Goal: Task Accomplishment & Management: Manage account settings

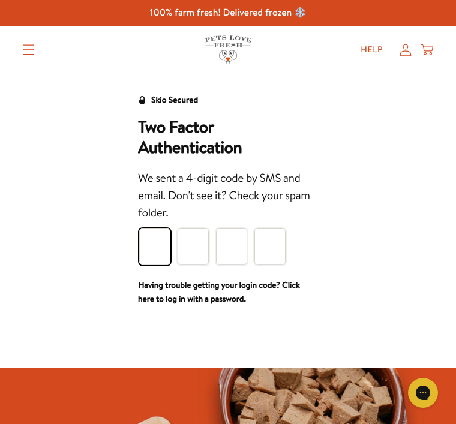
click at [155, 243] on input "Please enter your pin code" at bounding box center [154, 247] width 31 height 36
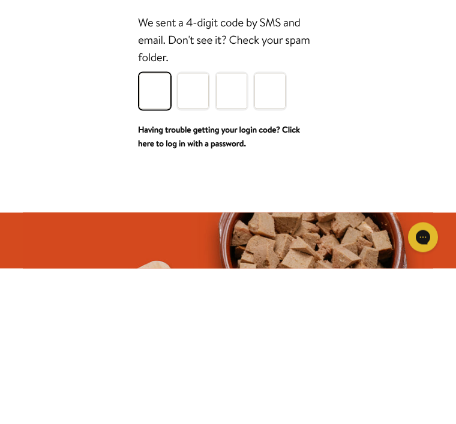
type input "9"
type input "5"
type input "3"
type input "2"
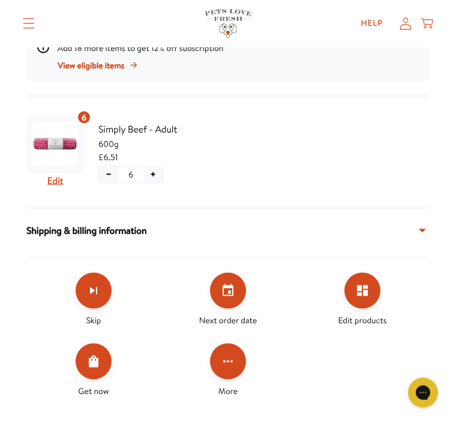
scroll to position [265, 0]
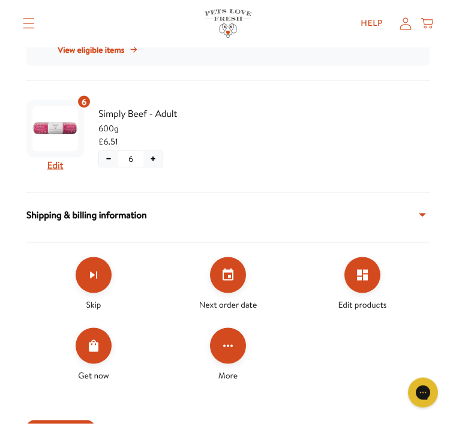
click at [233, 280] on icon "Set your next order date" at bounding box center [228, 275] width 14 height 14
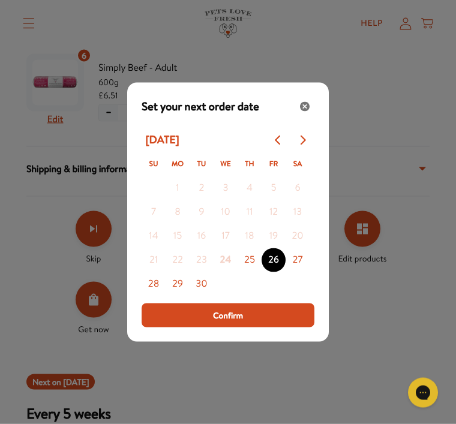
scroll to position [312, 0]
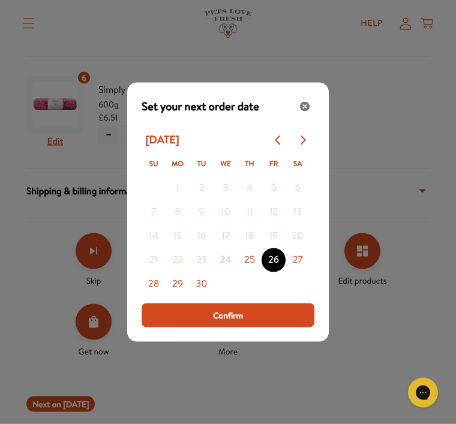
click at [313, 116] on button "Close" at bounding box center [304, 106] width 19 height 19
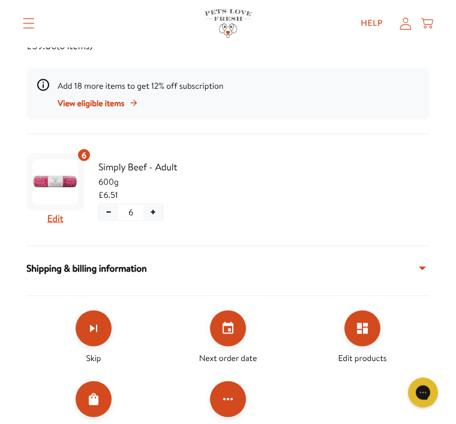
scroll to position [217, 0]
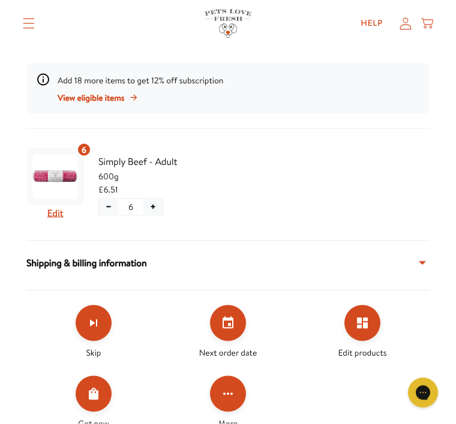
click at [100, 330] on button "Skip subscription" at bounding box center [94, 323] width 36 height 36
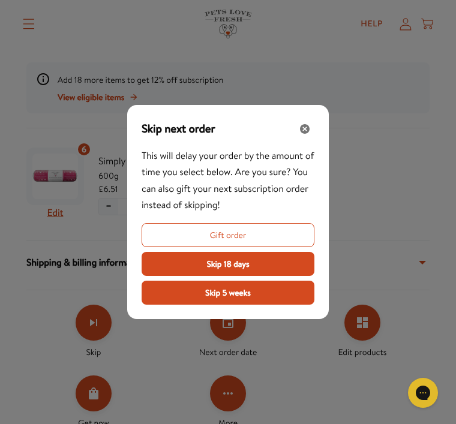
click at [227, 271] on span "Skip 18 days" at bounding box center [227, 263] width 43 height 13
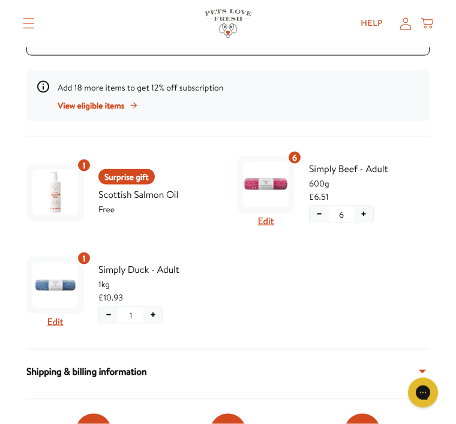
scroll to position [283, 0]
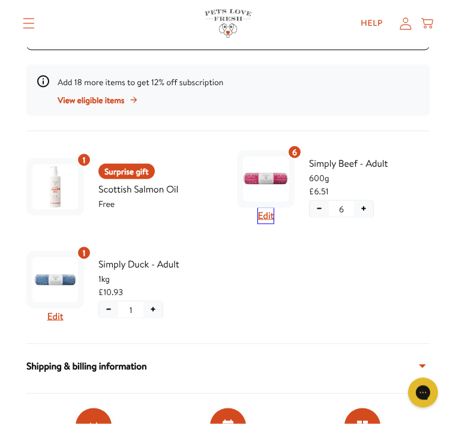
click at [269, 215] on button "Edit" at bounding box center [266, 216] width 16 height 16
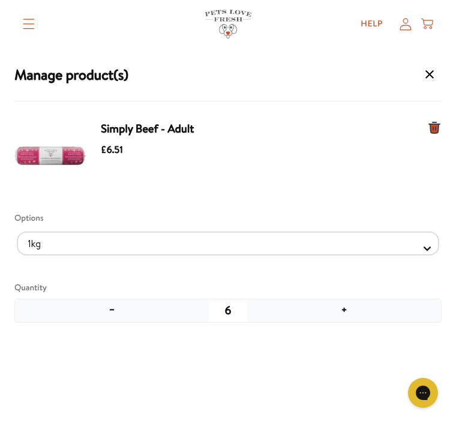
click at [106, 319] on button "−" at bounding box center [112, 310] width 194 height 23
click at [104, 320] on button "−" at bounding box center [112, 310] width 194 height 23
click at [107, 324] on div "Simply Beef - Adult £6.51 Options 1kg 600g Quantity − 4 +" at bounding box center [227, 271] width 427 height 311
click at [110, 322] on button "−" at bounding box center [112, 310] width 194 height 23
click at [111, 323] on div "Simply Beef - Adult £6.51 Options 1kg 600g Quantity − 3 +" at bounding box center [227, 271] width 427 height 311
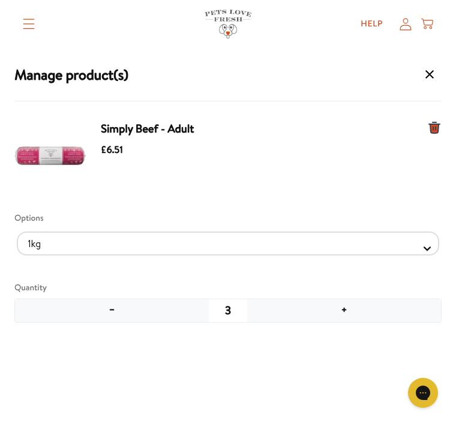
click at [106, 321] on button "−" at bounding box center [112, 310] width 194 height 23
click at [110, 325] on div "Simply Beef - Adult £6.51 Options 1kg 600g Quantity − 2 +" at bounding box center [227, 271] width 427 height 311
click at [116, 318] on button "−" at bounding box center [112, 310] width 194 height 23
click at [113, 315] on button "−" at bounding box center [112, 310] width 194 height 23
click at [118, 313] on button "−" at bounding box center [112, 310] width 194 height 23
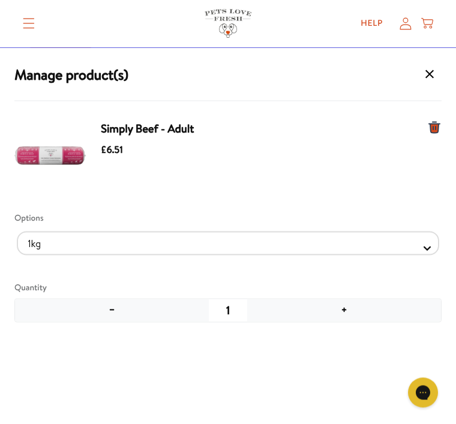
scroll to position [154, 0]
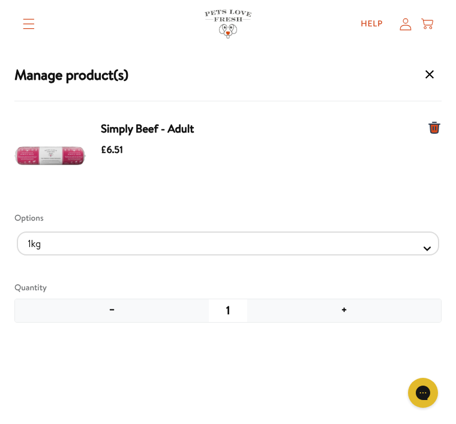
click at [262, 328] on div "Simply Beef - Adult £6.51 Options 1kg 600g Quantity − 1 +" at bounding box center [227, 271] width 427 height 311
click at [239, 307] on div "1" at bounding box center [228, 310] width 38 height 17
click at [236, 318] on div "1" at bounding box center [228, 310] width 38 height 17
click at [115, 315] on button "−" at bounding box center [112, 310] width 194 height 23
click at [119, 322] on button "−" at bounding box center [112, 310] width 194 height 23
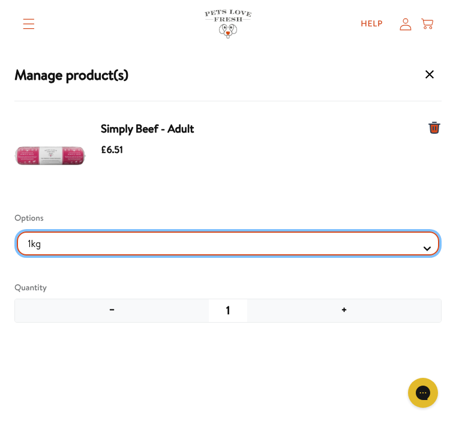
click at [431, 250] on Selector "1kg 600g" at bounding box center [228, 244] width 422 height 24
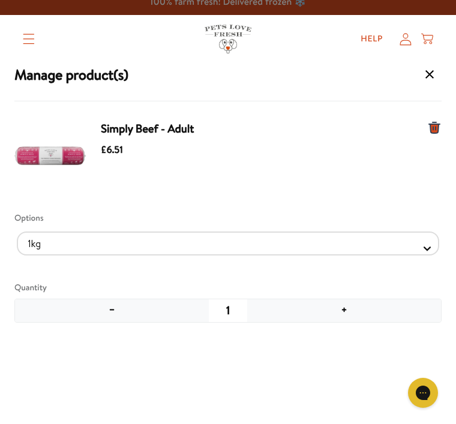
scroll to position [8, 0]
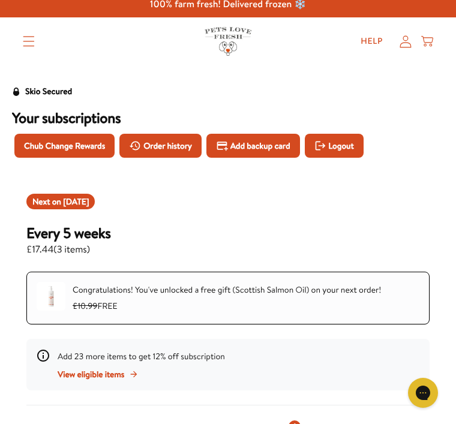
click at [438, 123] on h3 "Your subscriptions" at bounding box center [228, 118] width 432 height 18
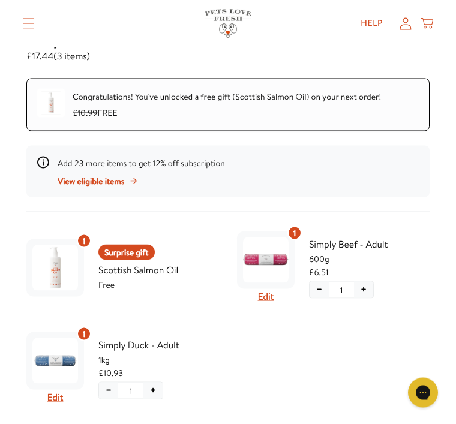
scroll to position [202, 0]
click at [333, 248] on span "Simply Beef - Adult" at bounding box center [369, 244] width 121 height 16
click at [272, 290] on button "Edit" at bounding box center [266, 297] width 16 height 16
select Selector "4d6ca069-b053-4ce9-8b17-b3ceb2d80364"
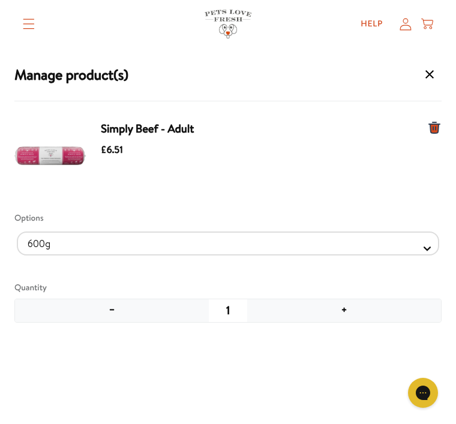
click at [436, 131] on icon "Manage products for subscription" at bounding box center [434, 127] width 11 height 11
click at [439, 129] on icon "Manage products for subscription" at bounding box center [434, 128] width 14 height 14
click at [439, 130] on icon "Manage products for subscription" at bounding box center [434, 128] width 14 height 14
click at [436, 139] on div "Manage products for subscription" at bounding box center [434, 157] width 14 height 72
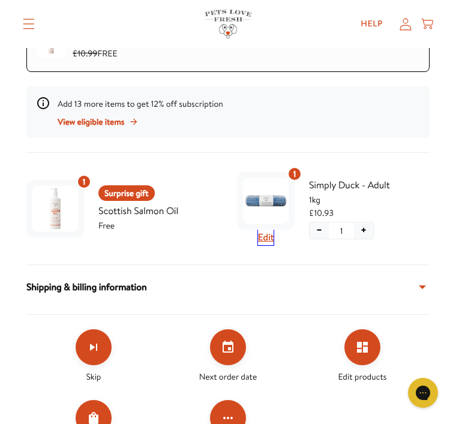
click at [273, 244] on button "Edit" at bounding box center [266, 238] width 16 height 16
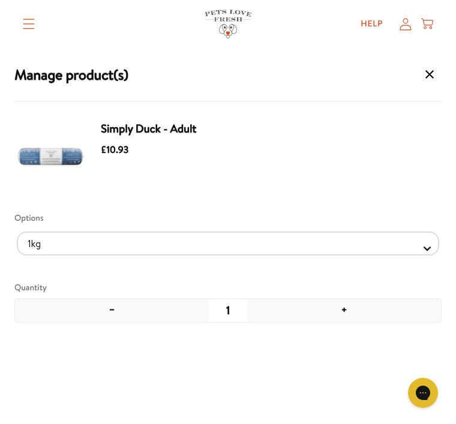
scroll to position [158, 0]
click at [121, 316] on button "−" at bounding box center [112, 310] width 194 height 23
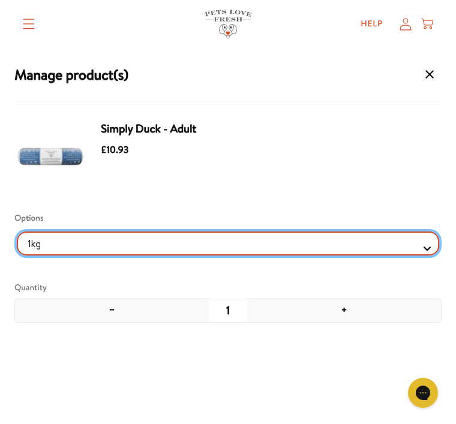
click at [428, 248] on Selector "1kg 600g" at bounding box center [228, 244] width 422 height 24
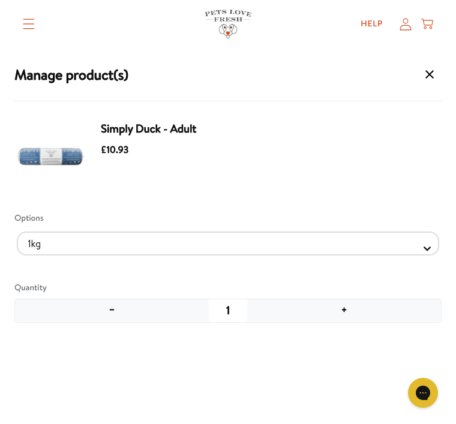
click at [431, 77] on icon "Manage products for subscription" at bounding box center [429, 74] width 14 height 14
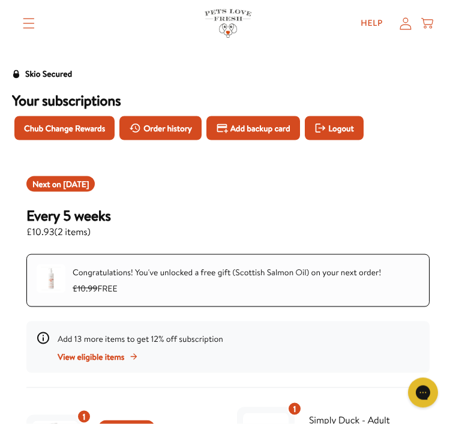
scroll to position [0, 0]
